Goal: Obtain resource: Obtain resource

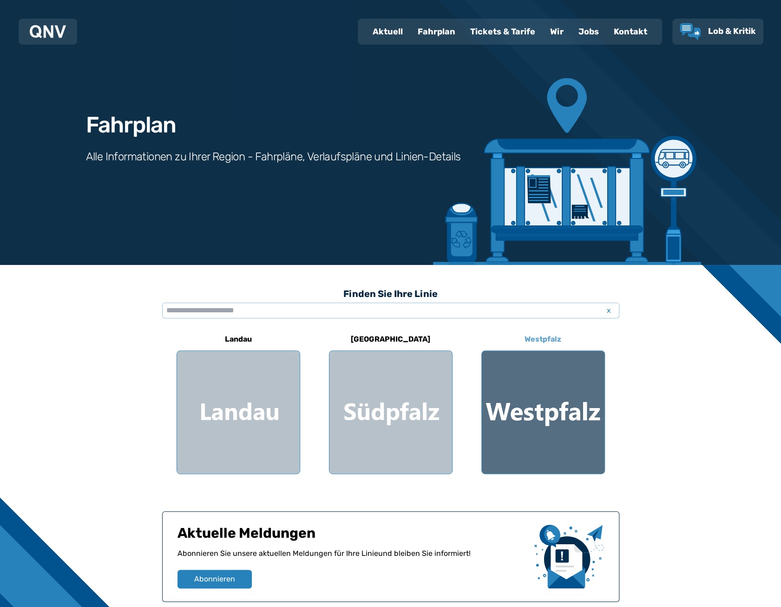
click at [588, 409] on div at bounding box center [543, 412] width 123 height 123
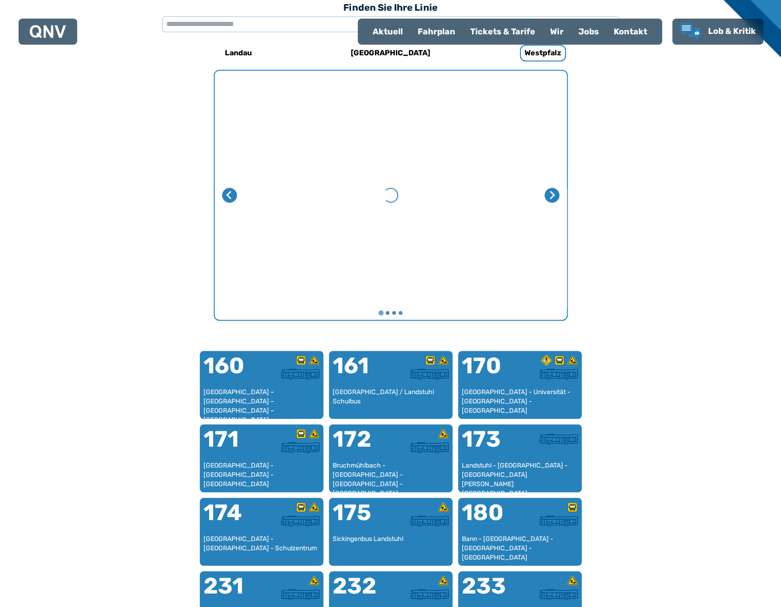
scroll to position [595, 0]
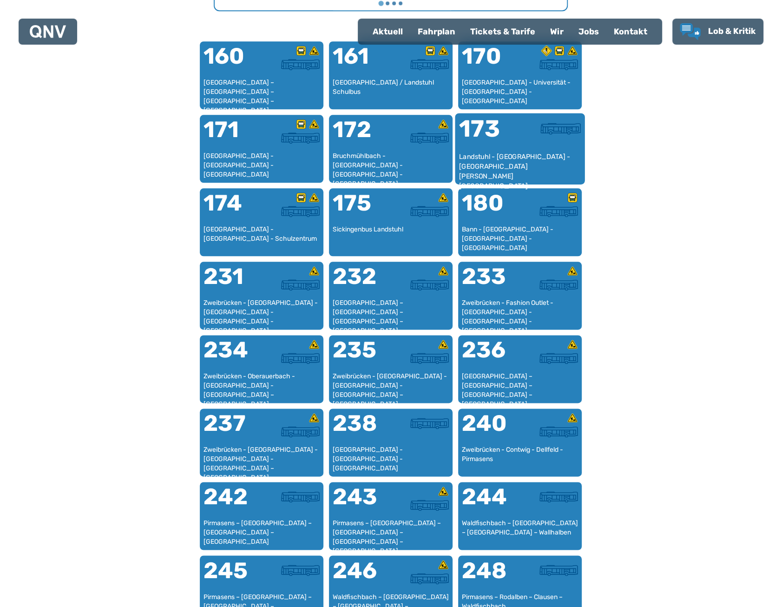
click at [542, 146] on div at bounding box center [550, 134] width 61 height 35
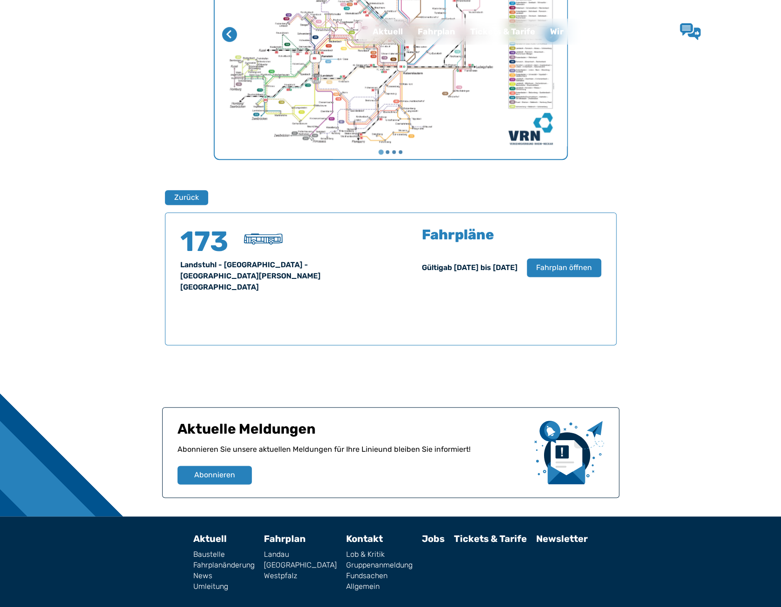
scroll to position [451, 0]
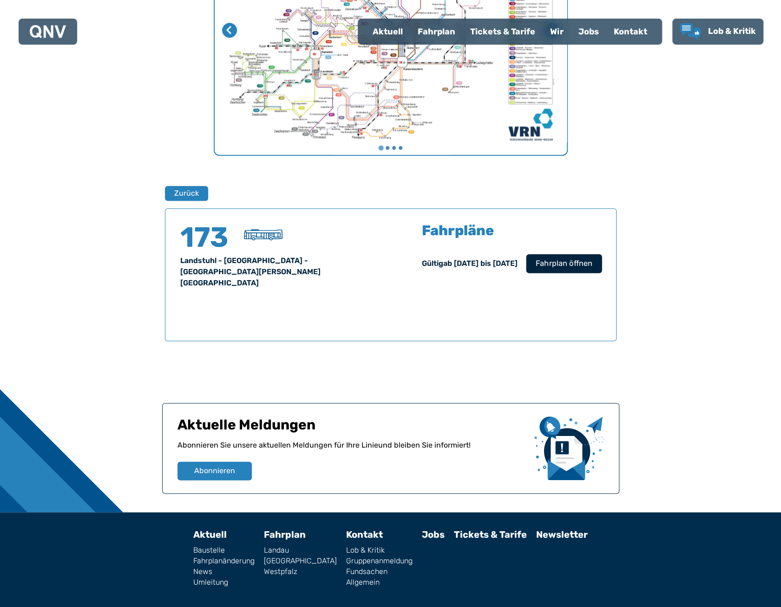
click at [550, 269] on button "Fahrplan öffnen" at bounding box center [564, 263] width 76 height 19
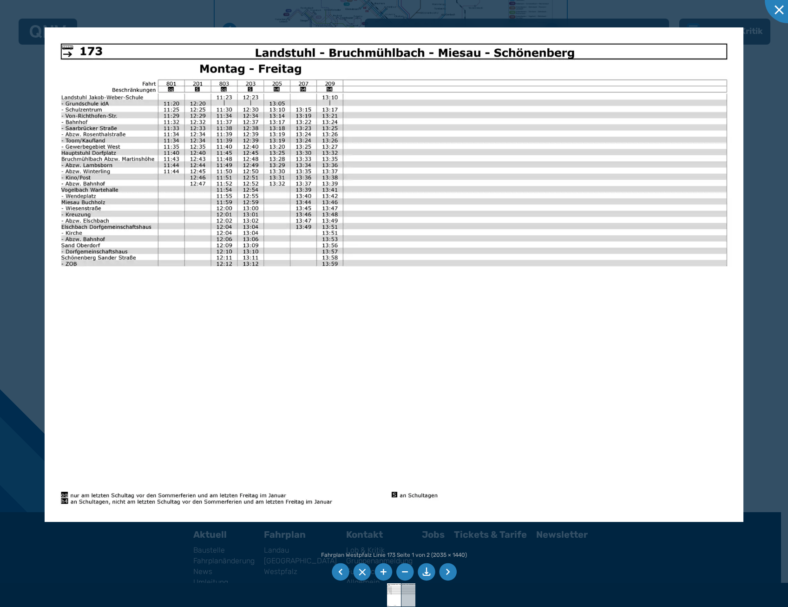
drag, startPoint x: 405, startPoint y: 586, endPoint x: 398, endPoint y: 573, distance: 14.8
click at [405, 586] on img at bounding box center [408, 594] width 33 height 23
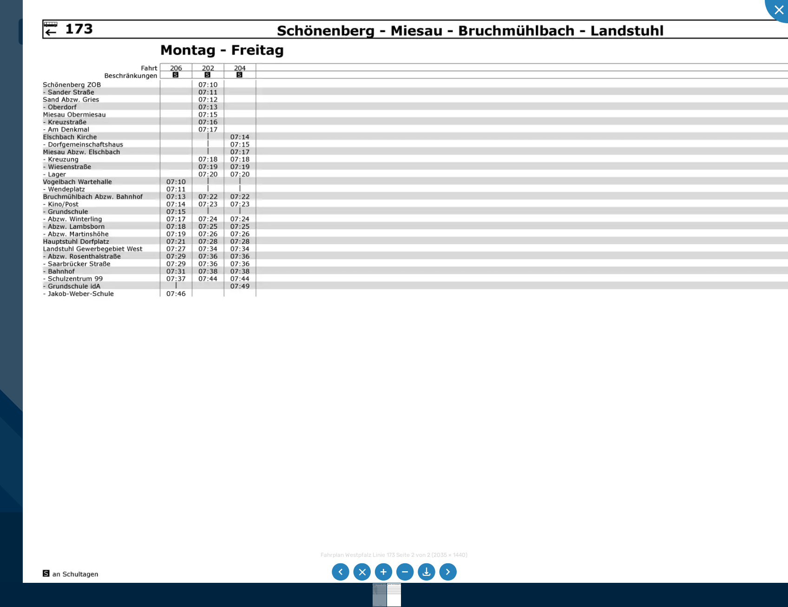
click at [144, 134] on img at bounding box center [445, 299] width 845 height 598
click at [149, 104] on img at bounding box center [445, 299] width 845 height 598
click at [145, 112] on img at bounding box center [445, 299] width 845 height 598
click at [141, 123] on img at bounding box center [445, 299] width 845 height 598
click at [138, 132] on img at bounding box center [445, 299] width 845 height 598
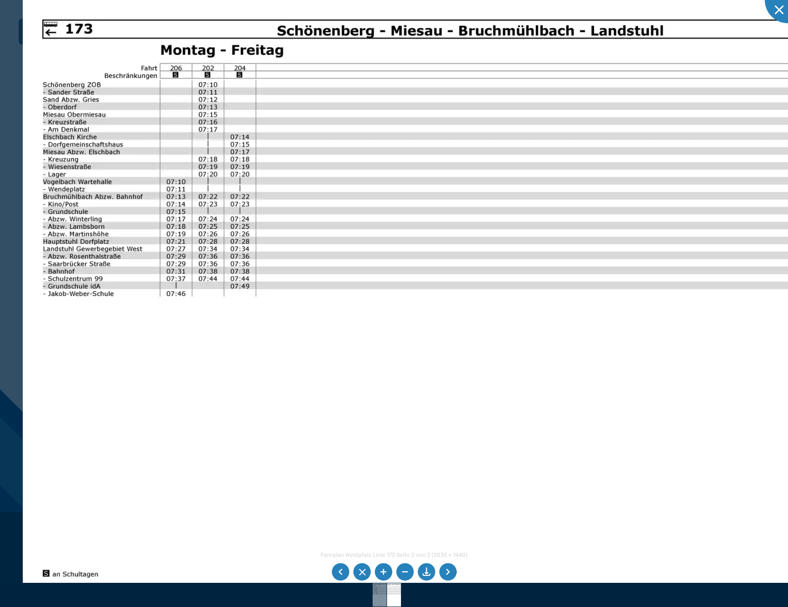
click at [138, 132] on img at bounding box center [445, 299] width 845 height 598
click at [378, 593] on img at bounding box center [379, 594] width 33 height 23
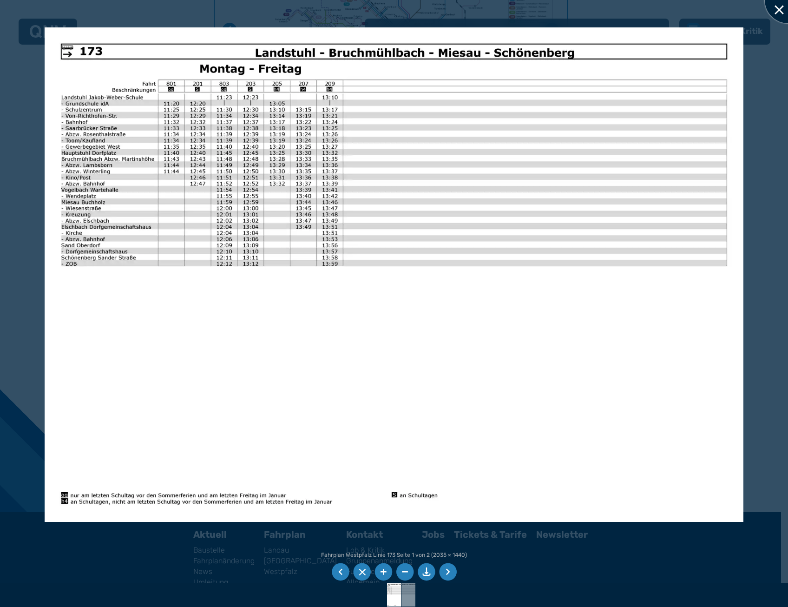
click at [780, 8] on div at bounding box center [787, 0] width 46 height 46
